Goal: Transaction & Acquisition: Purchase product/service

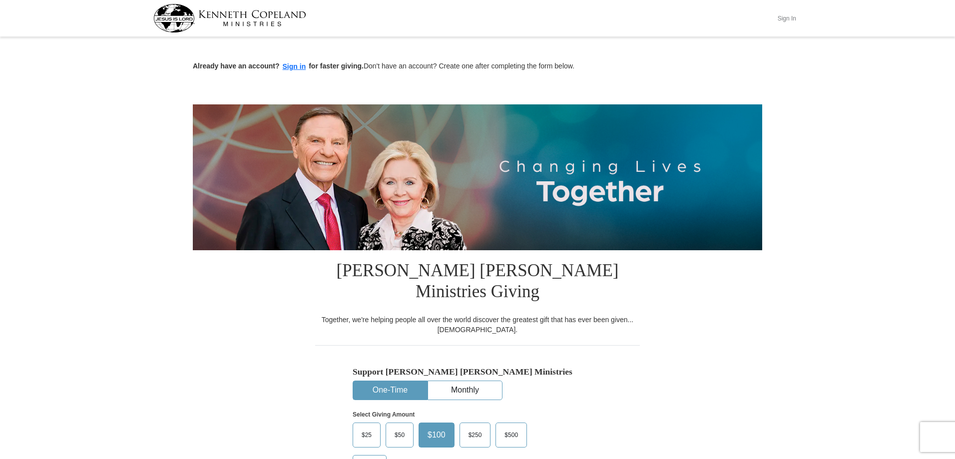
click at [788, 20] on button "Sign In" at bounding box center [786, 17] width 30 height 15
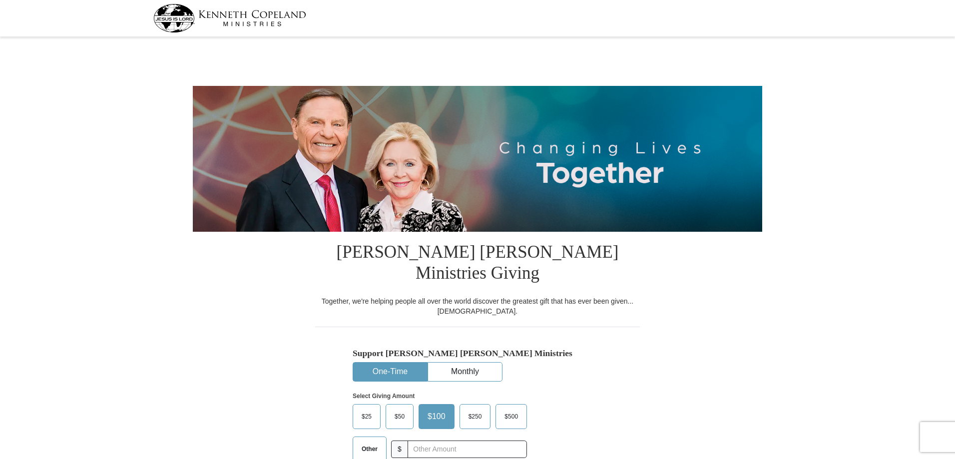
select select "NY"
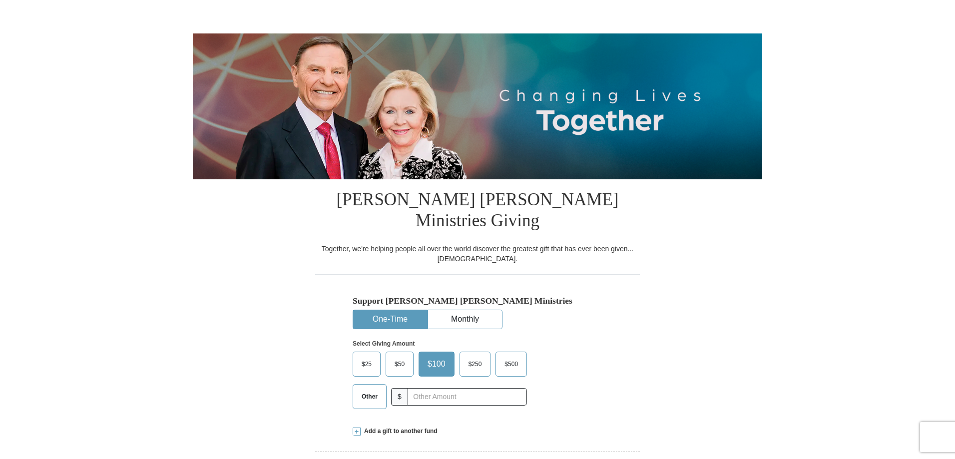
scroll to position [50, 0]
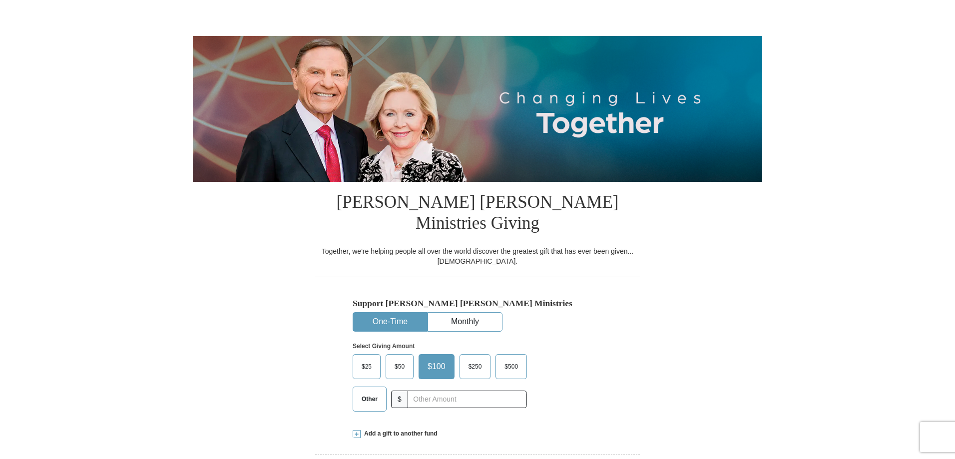
click at [435, 359] on span "$100" at bounding box center [436, 366] width 28 height 15
click at [0, 0] on input "$100" at bounding box center [0, 0] width 0 height 0
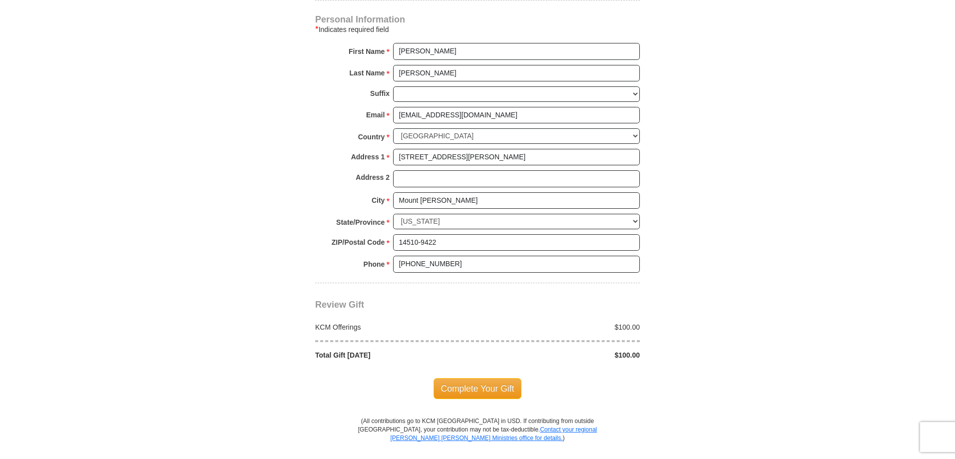
scroll to position [699, 0]
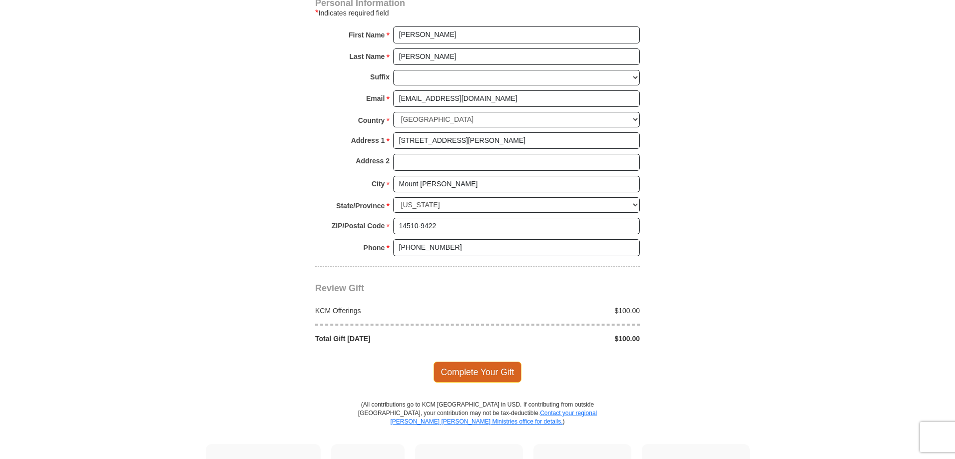
click at [459, 362] on span "Complete Your Gift" at bounding box center [477, 372] width 88 height 21
